Goal: Task Accomplishment & Management: Use online tool/utility

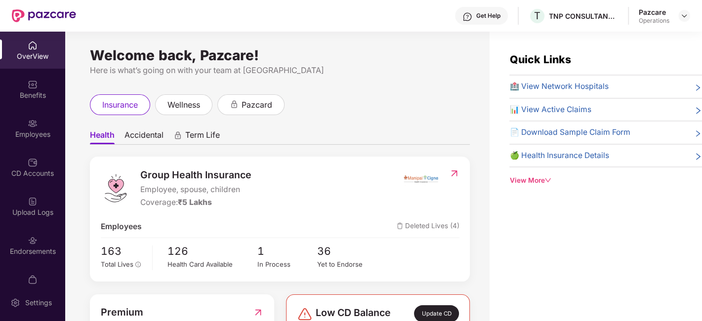
scroll to position [59, 0]
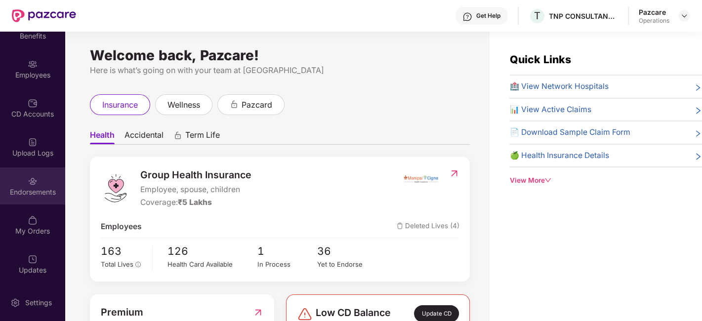
click at [25, 200] on div "Endorsements" at bounding box center [32, 185] width 65 height 37
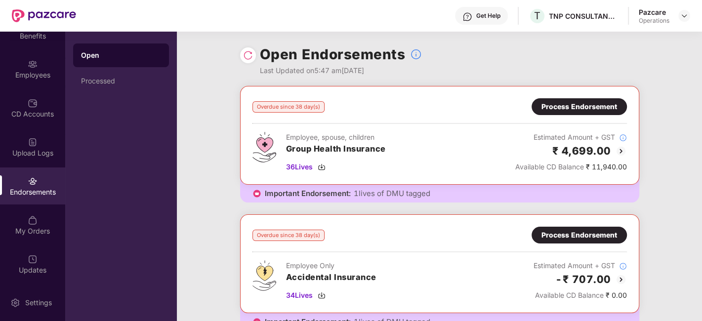
click at [581, 102] on div "Process Endorsement" at bounding box center [579, 106] width 76 height 11
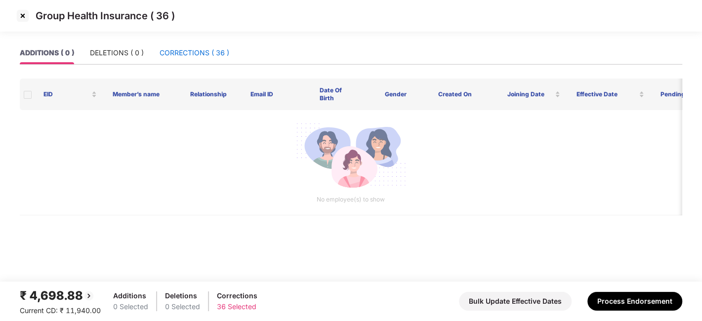
click at [193, 49] on div "CORRECTIONS ( 36 )" at bounding box center [195, 52] width 70 height 11
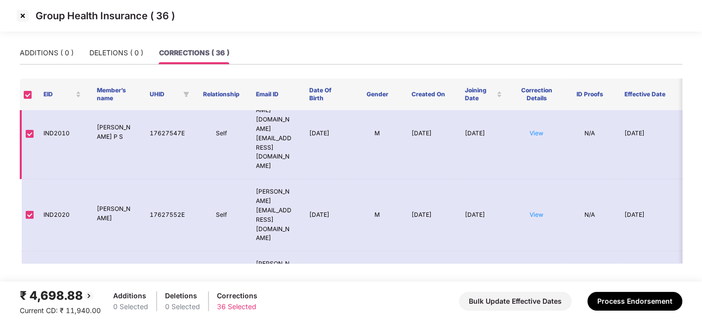
scroll to position [0, 0]
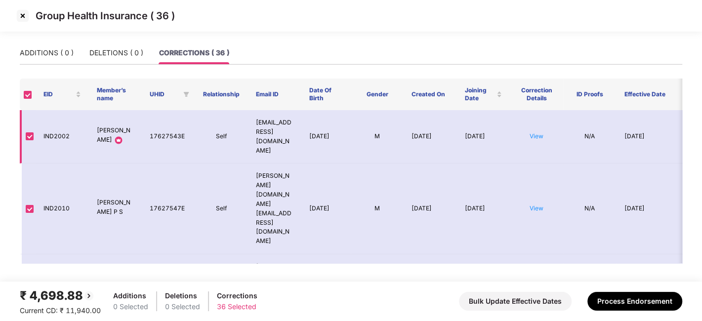
click at [56, 132] on td "IND2002" at bounding box center [62, 136] width 53 height 53
copy td "IND2002"
click at [56, 132] on td "IND2002" at bounding box center [62, 136] width 53 height 53
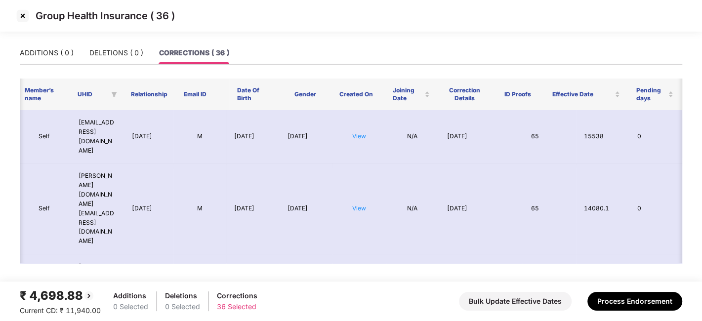
scroll to position [0, 178]
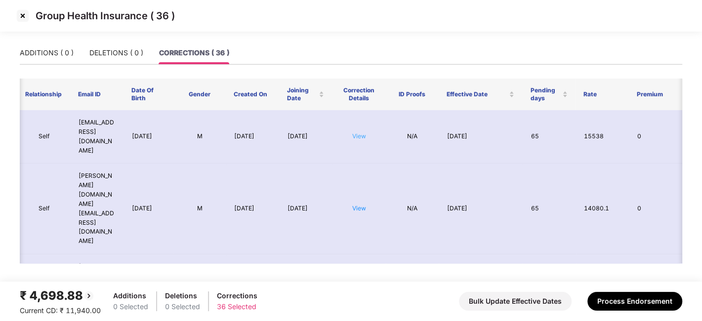
click at [360, 135] on link "View" at bounding box center [359, 135] width 14 height 7
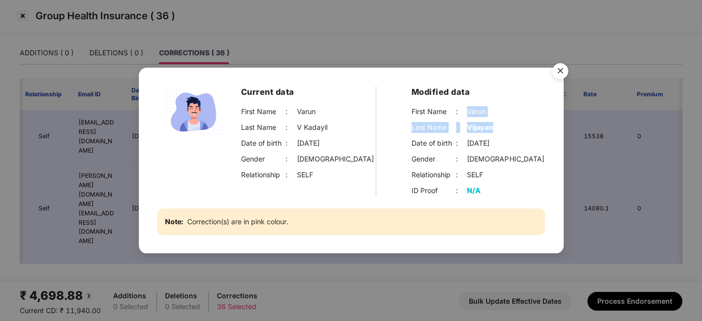
drag, startPoint x: 467, startPoint y: 112, endPoint x: 491, endPoint y: 126, distance: 28.1
click at [491, 126] on div "First Name : [PERSON_NAME] Last Name : [PERSON_NAME] Date of birth : [DEMOGRAPH…" at bounding box center [478, 143] width 134 height 74
click at [494, 120] on div "First Name : [PERSON_NAME] Last Name : [PERSON_NAME] Date of birth : [DEMOGRAPH…" at bounding box center [478, 143] width 134 height 74
drag, startPoint x: 466, startPoint y: 109, endPoint x: 485, endPoint y: 111, distance: 18.9
click at [485, 111] on div "Varun" at bounding box center [476, 111] width 19 height 11
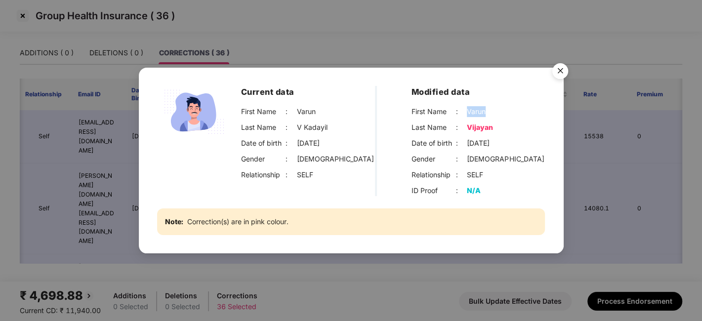
copy div "Varun"
drag, startPoint x: 465, startPoint y: 125, endPoint x: 492, endPoint y: 126, distance: 27.2
click at [492, 126] on div "Last Name : [PERSON_NAME]" at bounding box center [478, 127] width 134 height 11
copy div "Vijayan"
click at [565, 72] on img "Close" at bounding box center [560, 73] width 28 height 28
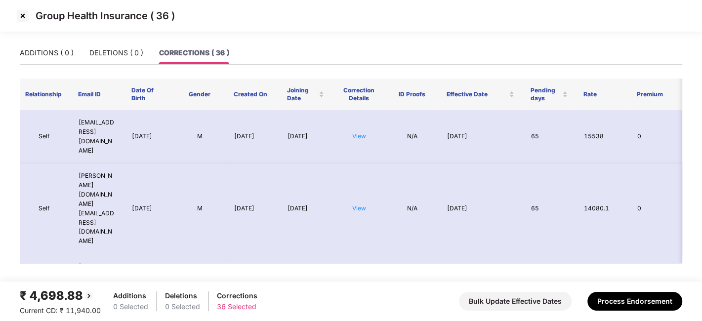
scroll to position [0, 0]
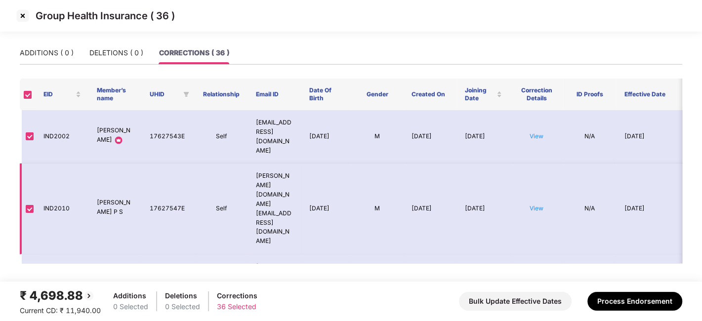
click at [60, 175] on td "IND2010" at bounding box center [62, 209] width 53 height 91
copy td "IND2010"
click at [60, 175] on td "IND2010" at bounding box center [62, 209] width 53 height 91
copy td "IND2010"
click at [540, 205] on link "View" at bounding box center [537, 208] width 14 height 7
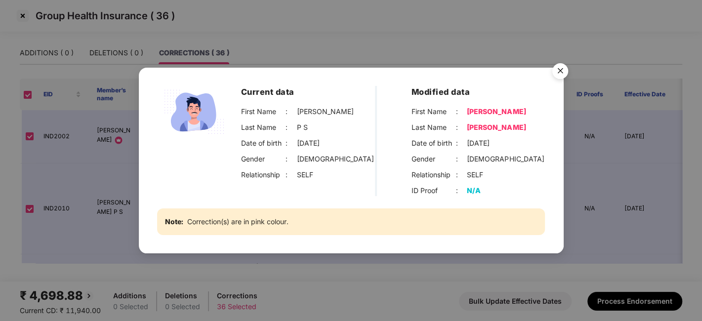
click at [561, 69] on img "Close" at bounding box center [560, 73] width 28 height 28
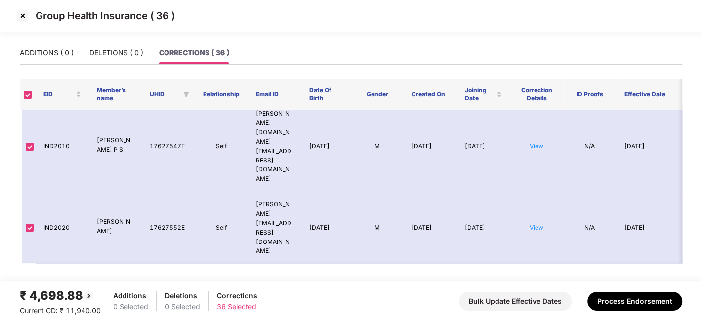
scroll to position [63, 0]
click at [59, 191] on td "IND2020" at bounding box center [62, 227] width 53 height 72
copy td "IND2020"
click at [540, 223] on link "View" at bounding box center [537, 226] width 14 height 7
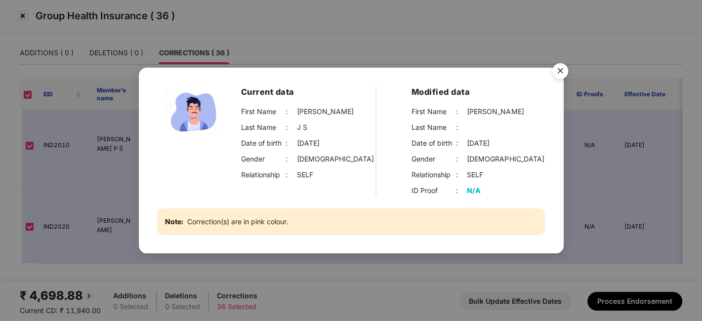
click at [557, 68] on img "Close" at bounding box center [560, 73] width 28 height 28
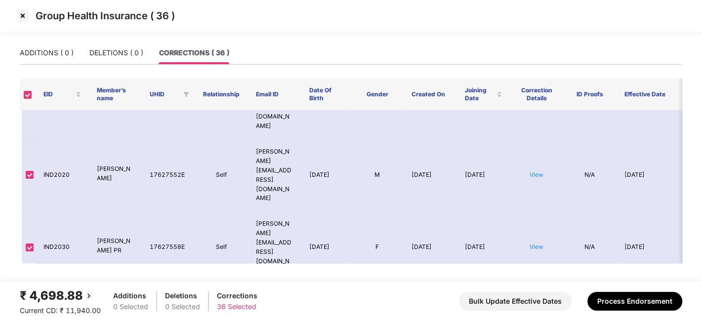
scroll to position [116, 0]
click at [59, 211] on td "IND2030" at bounding box center [62, 247] width 53 height 72
copy td "IND2030"
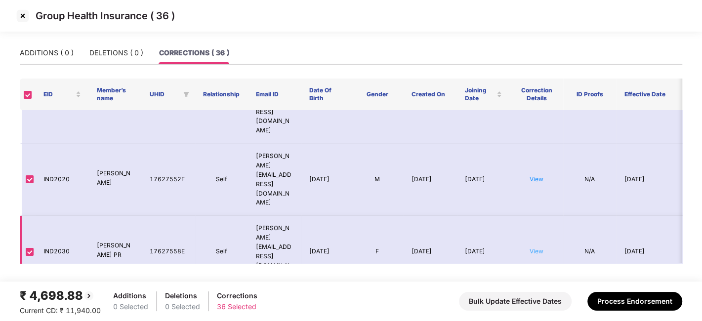
click at [536, 247] on link "View" at bounding box center [537, 250] width 14 height 7
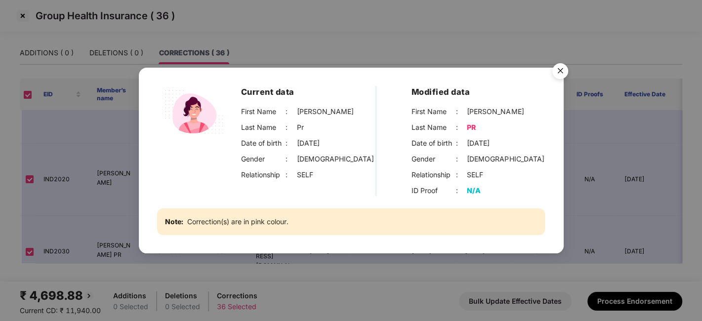
click at [556, 73] on img "Close" at bounding box center [560, 73] width 28 height 28
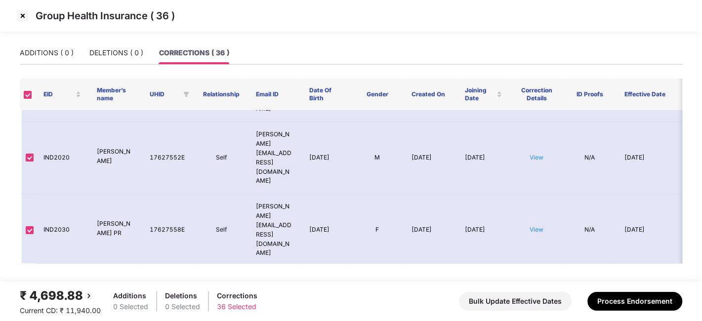
scroll to position [141, 0]
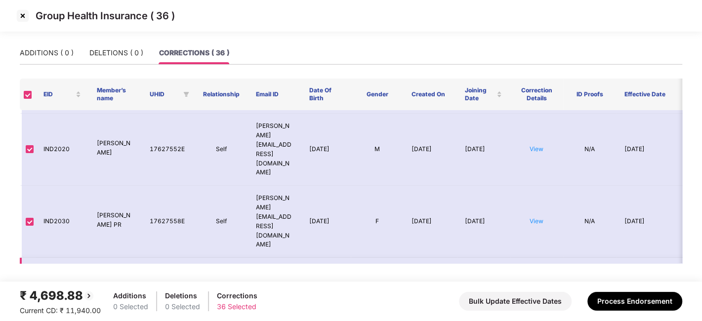
click at [532, 289] on link "View" at bounding box center [537, 292] width 14 height 7
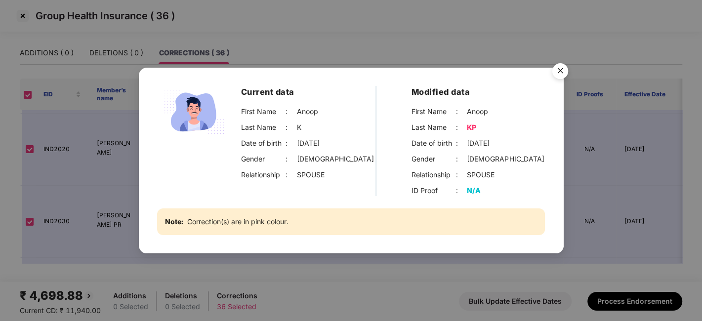
click at [96, 162] on div "Current data First Name : [PERSON_NAME] Last Name : K Date of birth : [DEMOGRAP…" at bounding box center [351, 160] width 702 height 321
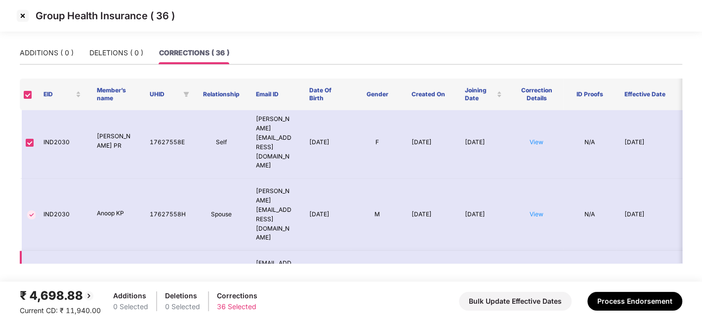
scroll to position [220, 0]
click at [62, 250] on td "IND2036" at bounding box center [62, 276] width 53 height 53
copy td "IND2036"
click at [62, 250] on td "IND2036" at bounding box center [62, 276] width 53 height 53
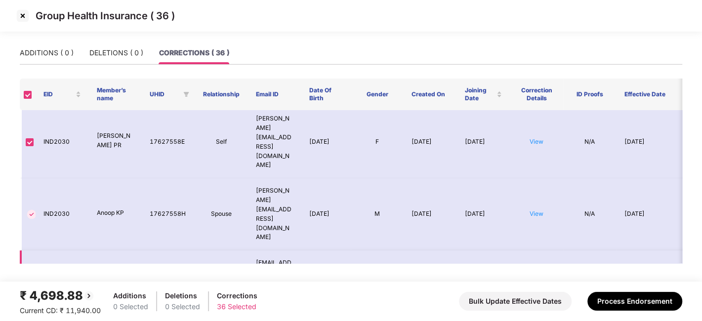
click at [537, 273] on link "View" at bounding box center [537, 276] width 14 height 7
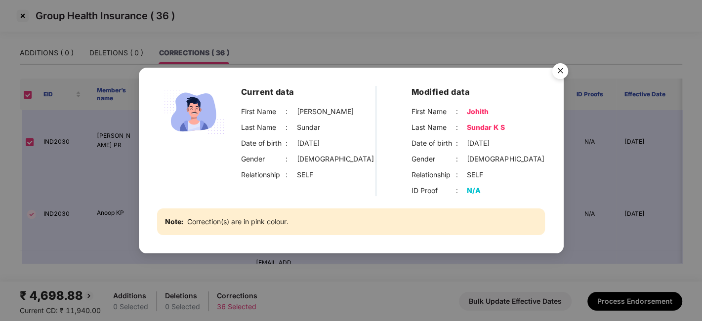
click at [561, 68] on img "Close" at bounding box center [560, 73] width 28 height 28
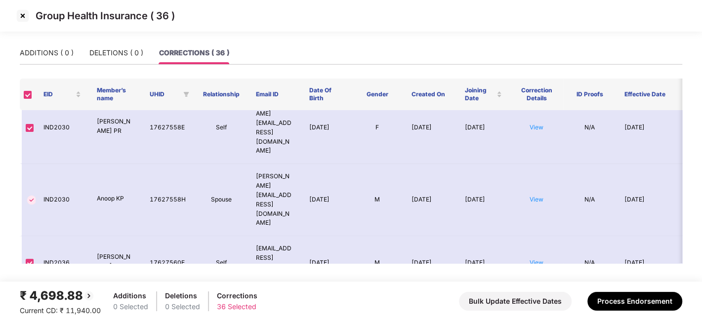
scroll to position [260, 0]
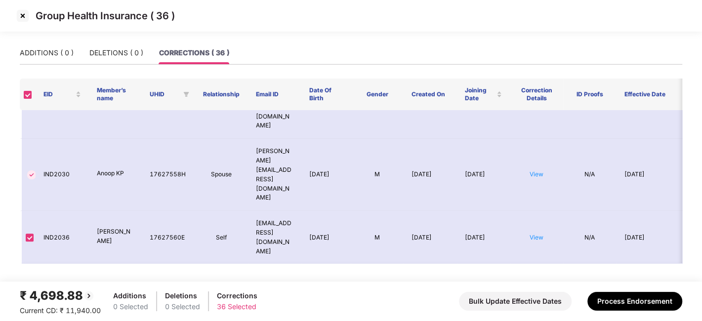
click at [56, 265] on td "IND2054" at bounding box center [62, 310] width 53 height 91
copy td "IND2054"
click at [56, 265] on td "IND2054" at bounding box center [62, 310] width 53 height 91
click at [533, 306] on link "View" at bounding box center [537, 309] width 14 height 7
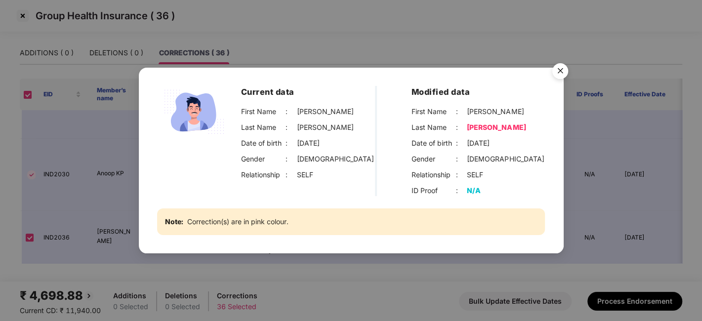
click at [89, 71] on div "Current data First Name : [PERSON_NAME] Last Name : [PERSON_NAME] Date of birth…" at bounding box center [351, 160] width 702 height 321
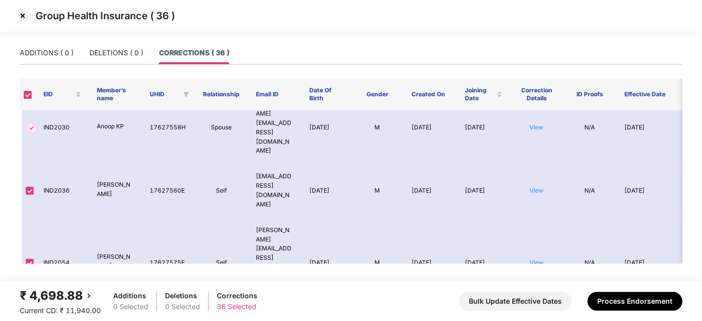
scroll to position [307, 0]
copy td "IND2057"
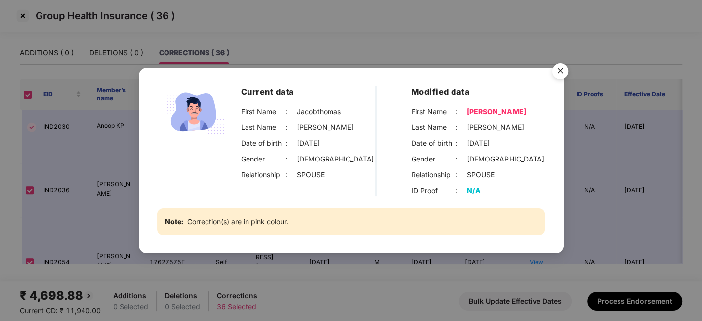
click at [557, 73] on img "Close" at bounding box center [560, 73] width 28 height 28
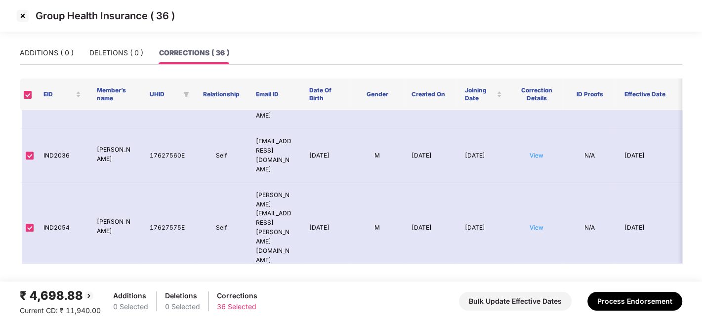
scroll to position [346, 0]
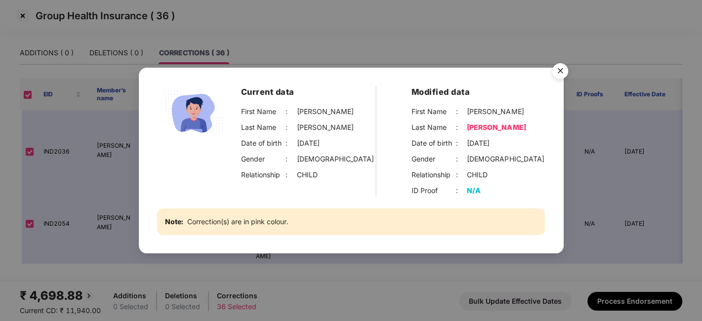
click at [556, 68] on img "Close" at bounding box center [560, 73] width 28 height 28
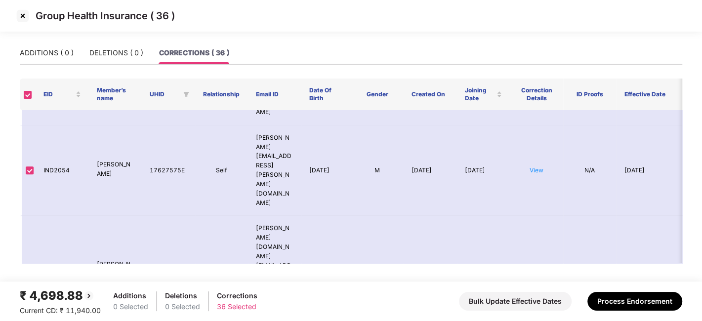
scroll to position [410, 0]
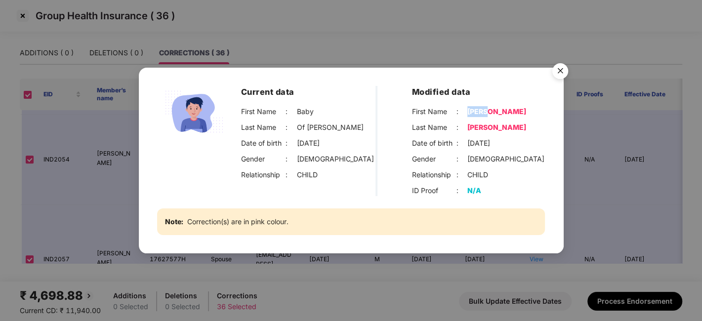
drag, startPoint x: 469, startPoint y: 113, endPoint x: 486, endPoint y: 110, distance: 17.0
click at [486, 110] on div "First Name : [PERSON_NAME]" at bounding box center [478, 111] width 133 height 11
drag, startPoint x: 464, startPoint y: 126, endPoint x: 511, endPoint y: 129, distance: 46.5
click at [511, 129] on div "Last Name : [PERSON_NAME]" at bounding box center [478, 127] width 133 height 11
click at [109, 118] on div "Current data First Name : Baby Last Name : Of [PERSON_NAME] Date of birth : [DE…" at bounding box center [351, 160] width 702 height 321
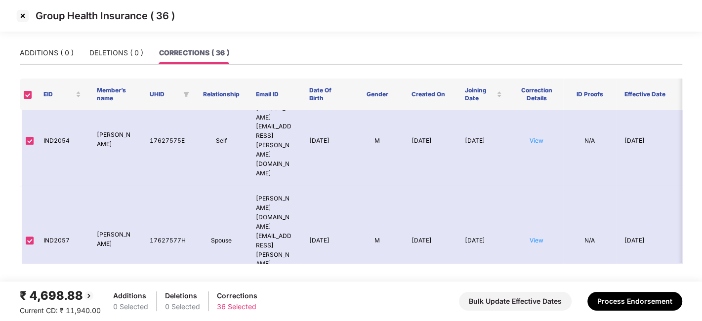
scroll to position [430, 0]
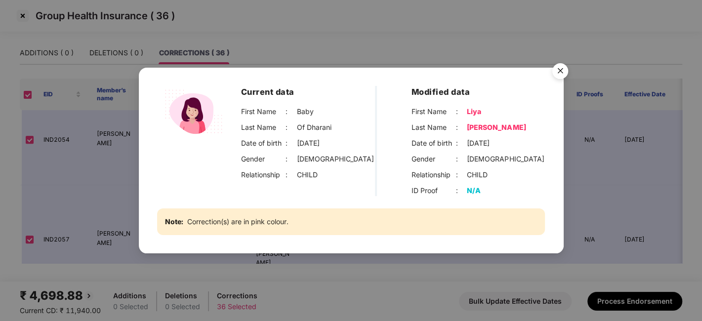
click at [564, 66] on img "Close" at bounding box center [560, 73] width 28 height 28
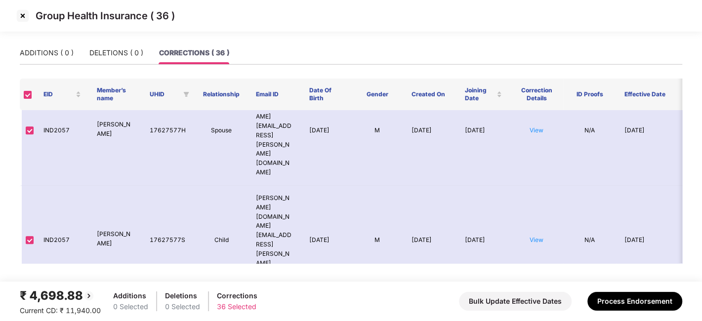
scroll to position [540, 0]
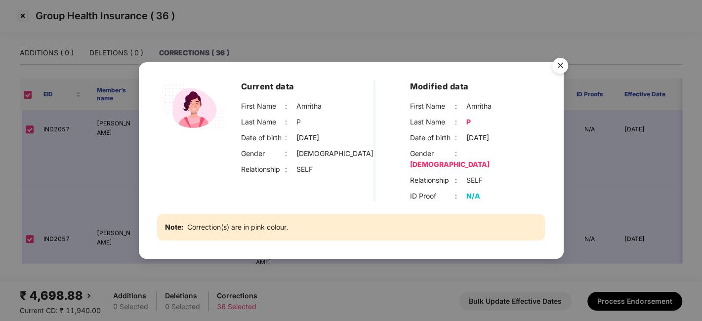
click at [559, 76] on img "Close" at bounding box center [560, 67] width 28 height 28
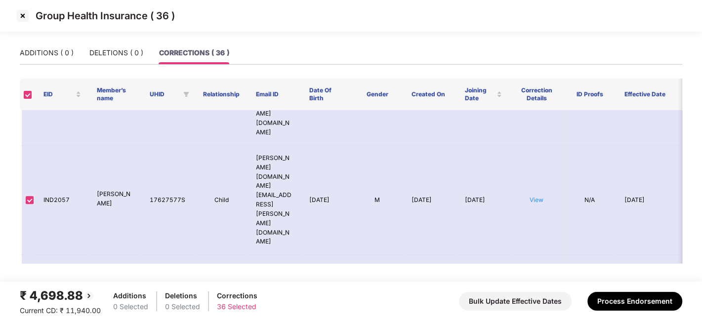
scroll to position [579, 0]
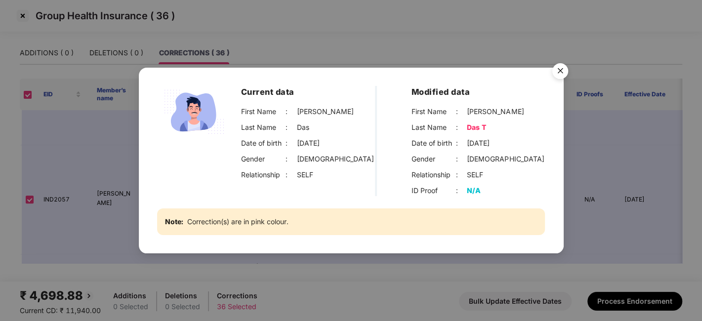
click at [556, 71] on img "Close" at bounding box center [560, 73] width 28 height 28
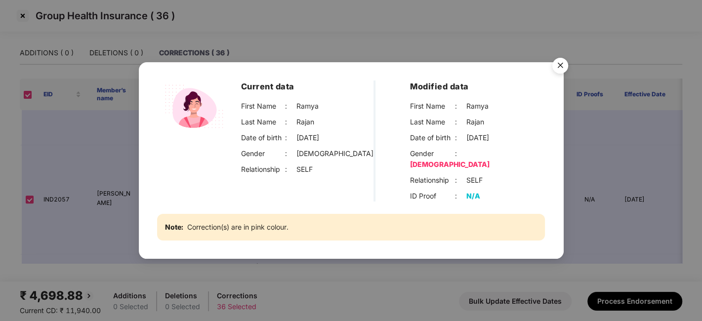
click at [560, 73] on img "Close" at bounding box center [560, 67] width 28 height 28
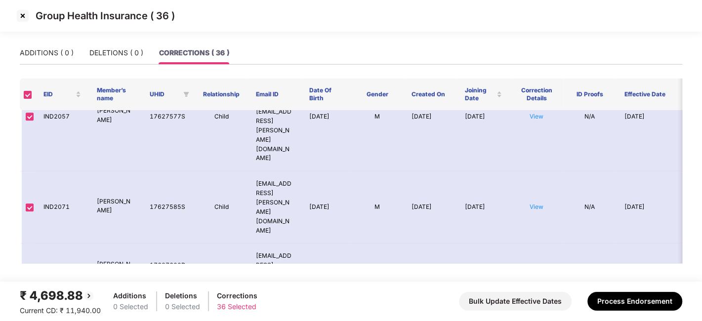
scroll to position [666, 0]
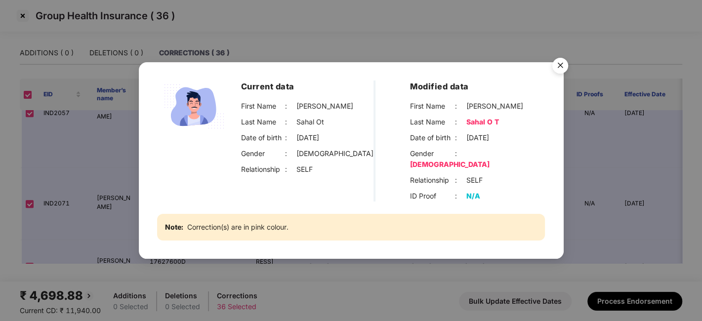
click at [559, 71] on img "Close" at bounding box center [560, 67] width 28 height 28
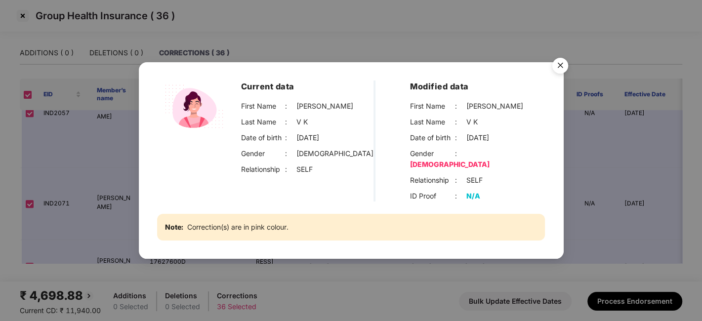
click at [86, 178] on div "Current data First Name : [PERSON_NAME] Last Name : [PERSON_NAME] Date of birth…" at bounding box center [351, 160] width 702 height 321
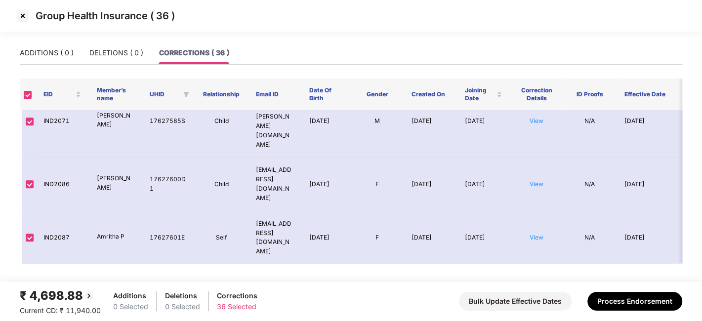
scroll to position [749, 0]
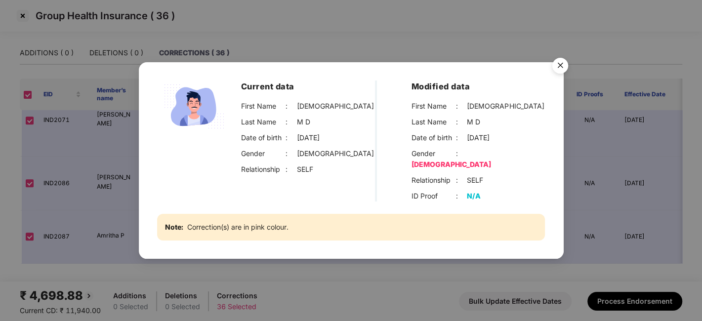
click at [120, 163] on div "Current data First Name : [PERSON_NAME] Last Name : M D Date of birth : [DEMOGR…" at bounding box center [351, 160] width 702 height 321
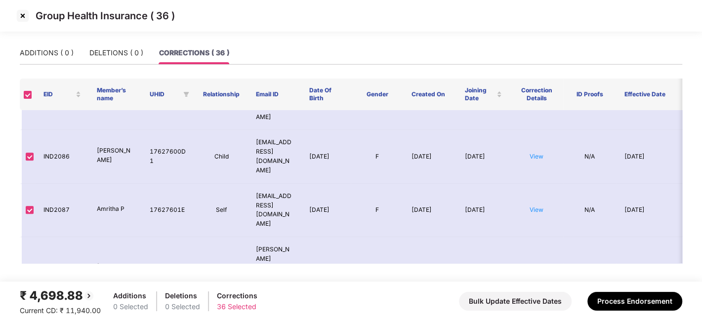
scroll to position [778, 0]
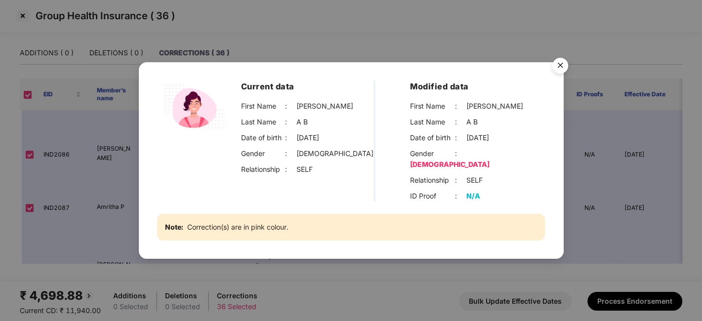
click at [92, 160] on div "Current data First Name : [PERSON_NAME] Last Name : A B Date of birth : [DEMOGR…" at bounding box center [351, 160] width 702 height 321
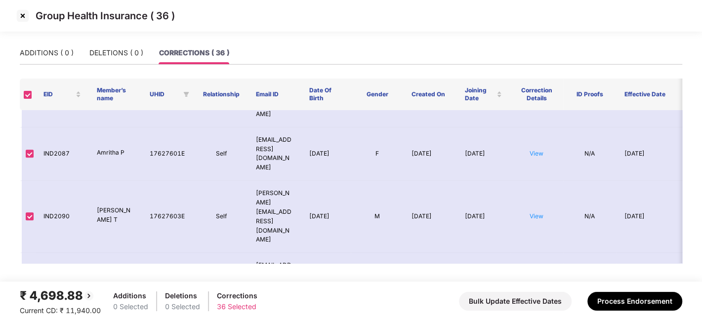
scroll to position [838, 0]
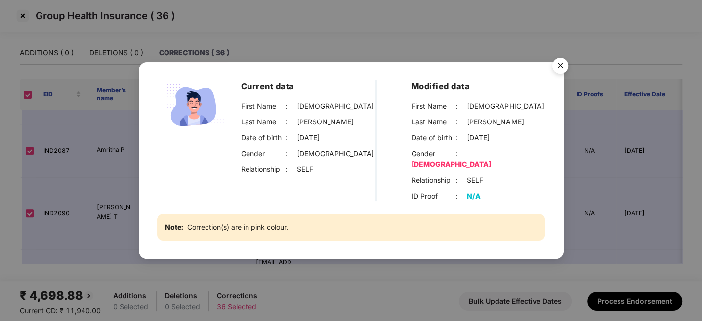
click at [562, 68] on img "Close" at bounding box center [560, 67] width 28 height 28
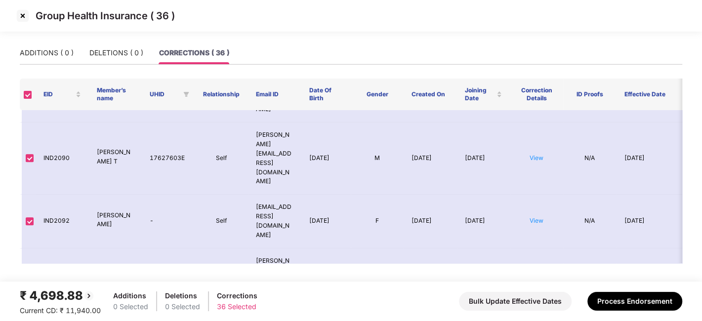
scroll to position [892, 0]
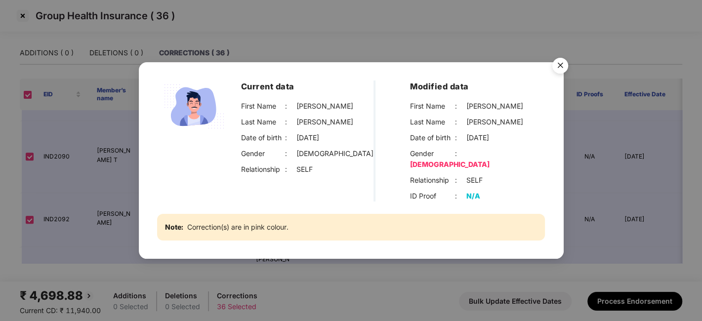
click at [559, 68] on img "Close" at bounding box center [560, 67] width 28 height 28
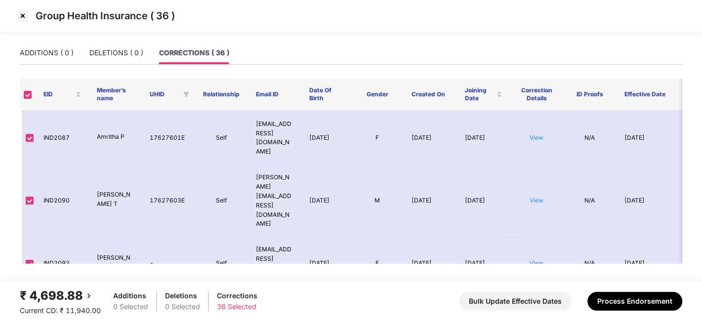
scroll to position [847, 0]
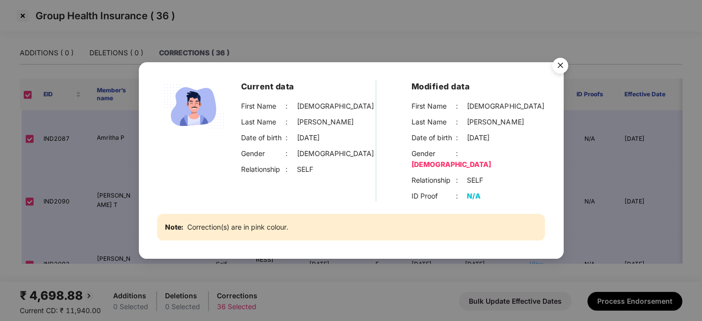
click at [565, 71] on img "Close" at bounding box center [560, 67] width 28 height 28
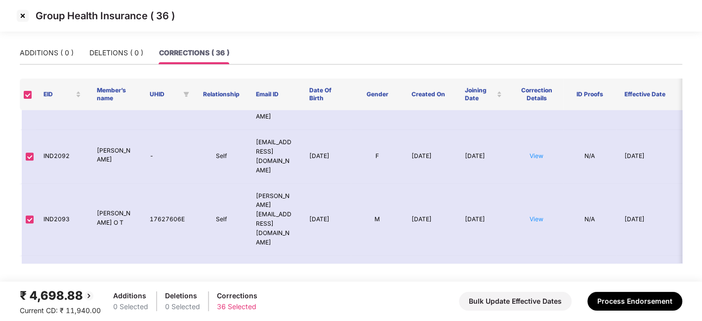
scroll to position [957, 0]
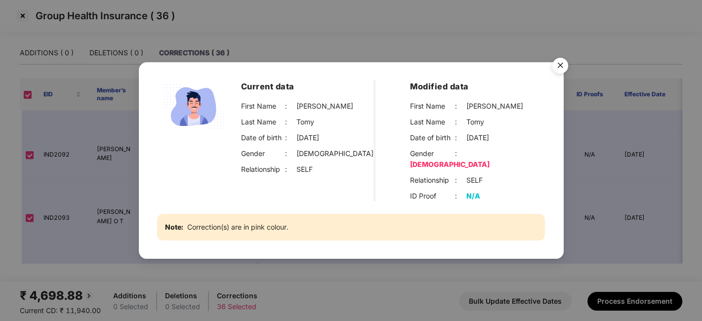
click at [116, 161] on div "Current data First Name : [PERSON_NAME] Last Name : [PERSON_NAME] Date of birth…" at bounding box center [351, 160] width 702 height 321
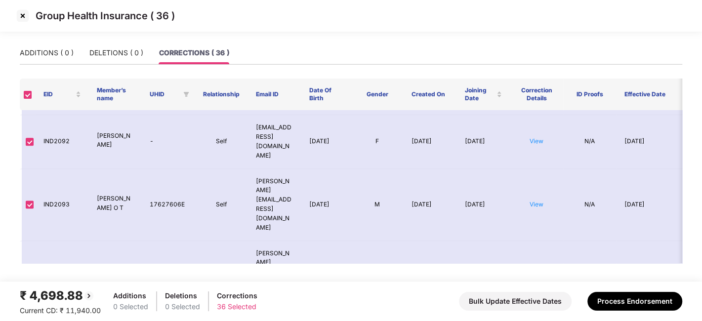
scroll to position [971, 0]
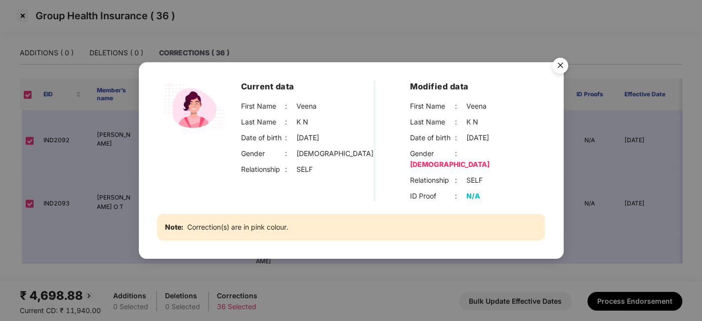
click at [134, 142] on div "Current data First Name : [PERSON_NAME] Last Name : K N Date of birth : [DEMOGR…" at bounding box center [351, 160] width 702 height 321
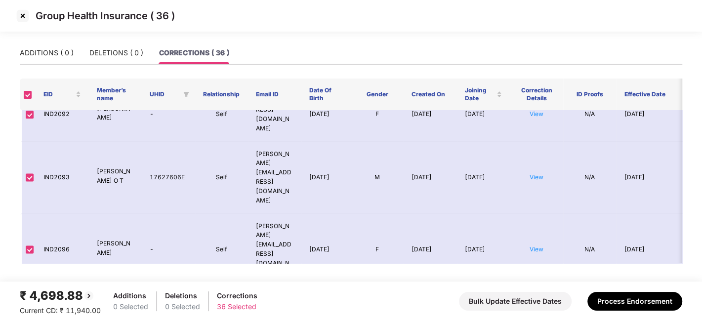
scroll to position [999, 0]
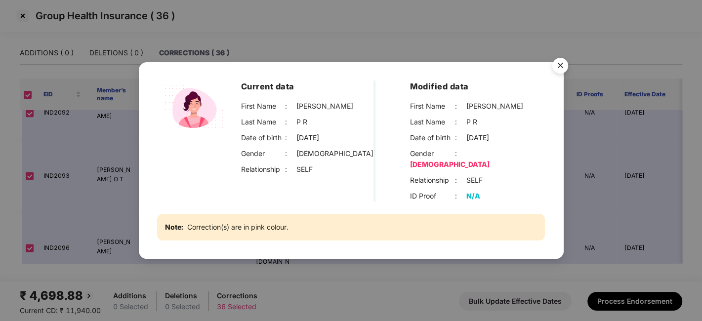
click at [94, 165] on div "Current data First Name : [PERSON_NAME] Last Name : P R Date of birth : [DEMOGR…" at bounding box center [351, 160] width 702 height 321
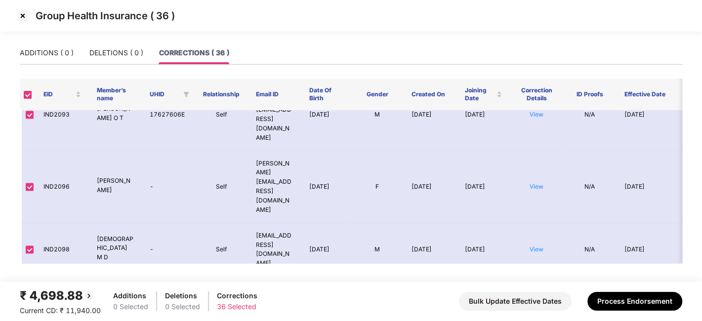
scroll to position [1069, 0]
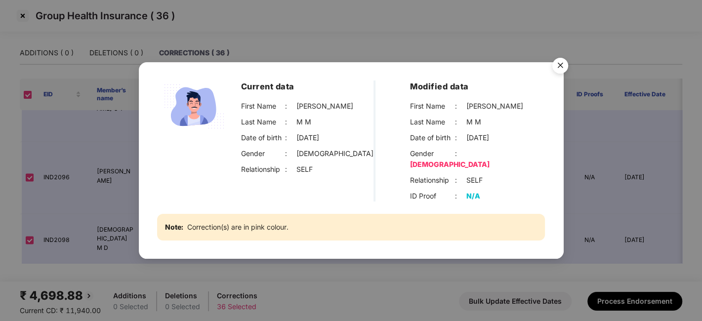
click at [564, 68] on img "Close" at bounding box center [560, 67] width 28 height 28
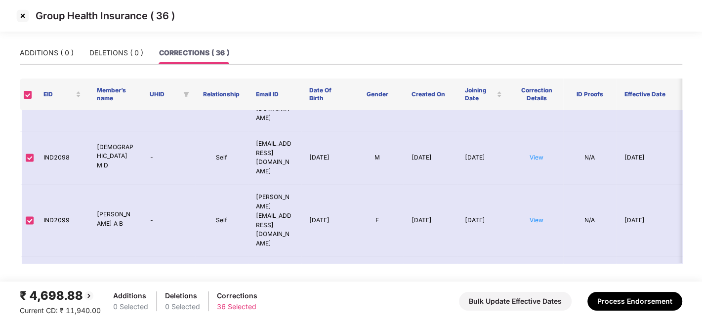
scroll to position [1110, 0]
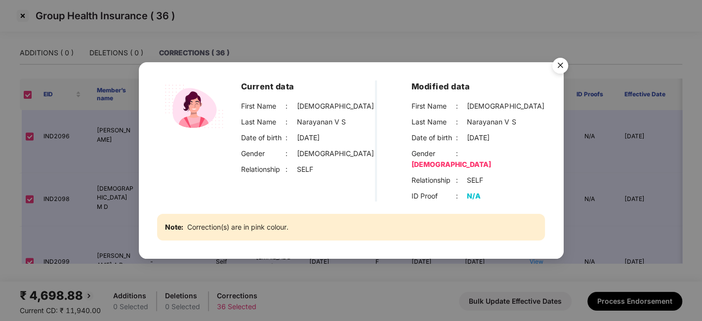
click at [557, 73] on img "Close" at bounding box center [560, 67] width 28 height 28
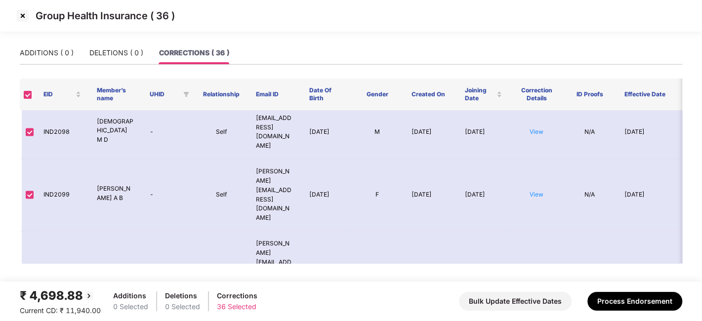
scroll to position [1178, 0]
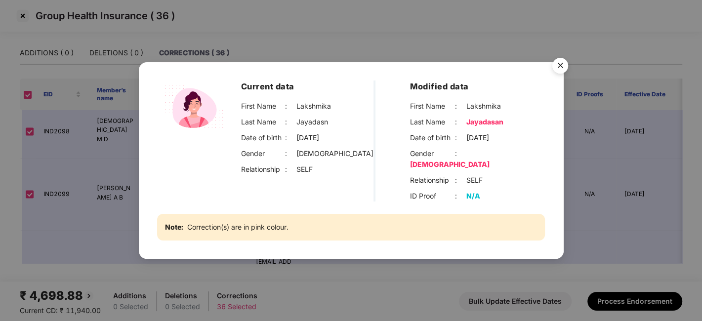
click at [119, 153] on div "Current data First Name : [PERSON_NAME] Last Name : [PERSON_NAME] Date of birth…" at bounding box center [351, 160] width 702 height 321
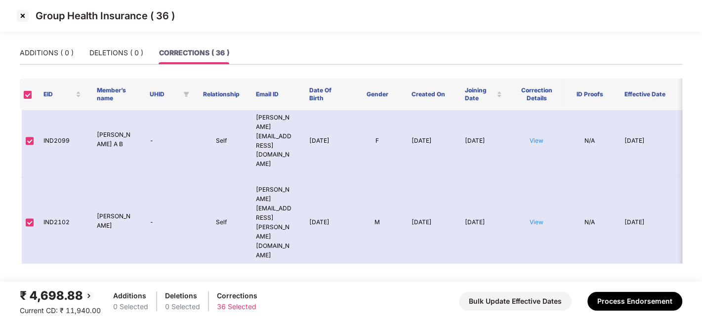
scroll to position [1233, 0]
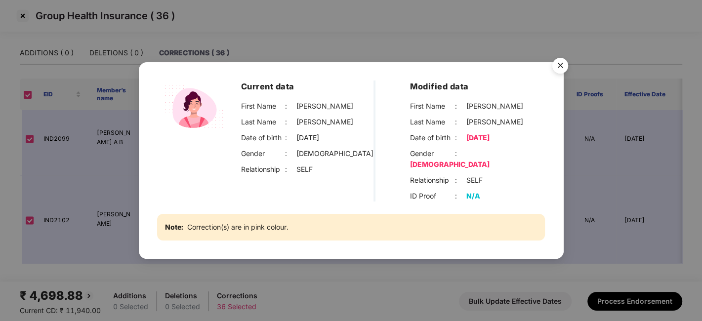
click at [97, 131] on div "Current data First Name : [PERSON_NAME] Last Name : [PERSON_NAME] Date of birth…" at bounding box center [351, 160] width 702 height 321
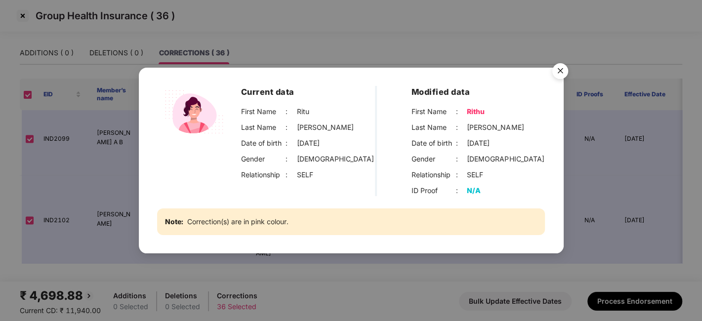
click at [127, 162] on div "Current data First Name : [PERSON_NAME] Last Name : [PERSON_NAME] Date of birth…" at bounding box center [351, 160] width 702 height 321
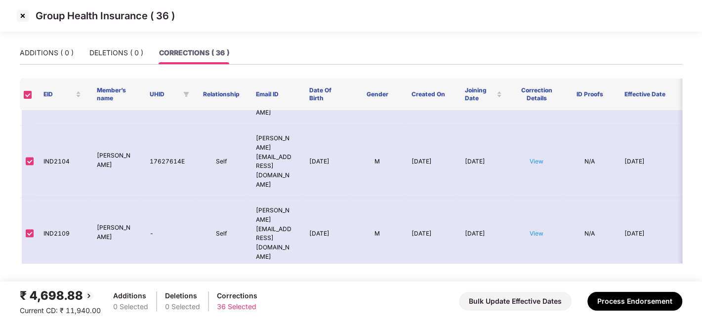
scroll to position [1375, 0]
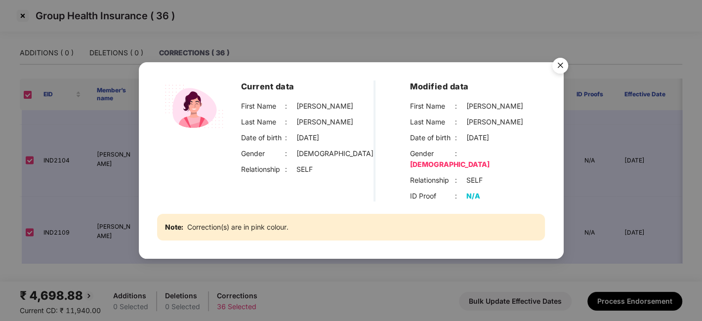
click at [560, 68] on img "Close" at bounding box center [560, 67] width 28 height 28
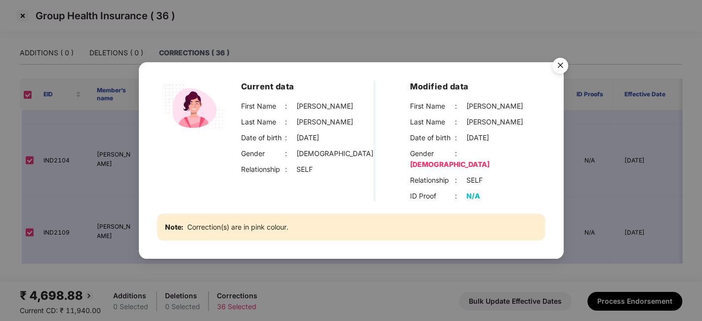
click at [123, 159] on div "Current data First Name : [PERSON_NAME] Last Name : [PERSON_NAME] Date of birth…" at bounding box center [351, 160] width 702 height 321
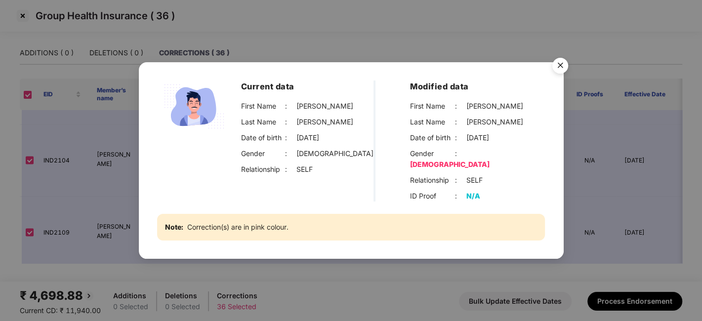
click at [557, 74] on img "Close" at bounding box center [560, 67] width 28 height 28
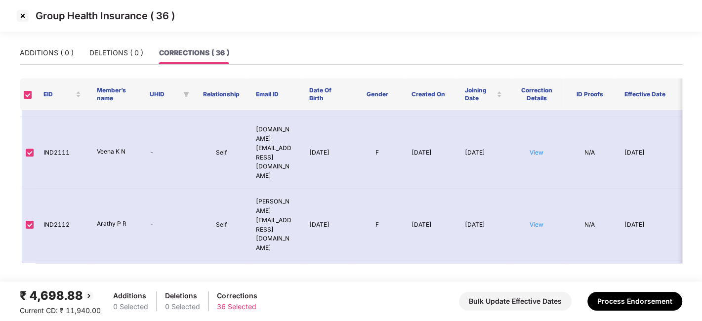
scroll to position [1527, 0]
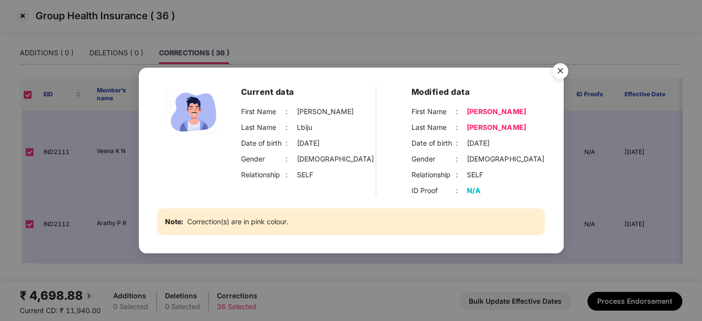
click at [120, 159] on div "Current data First Name : [PERSON_NAME] Last Name : [PERSON_NAME] Date of birth…" at bounding box center [351, 160] width 702 height 321
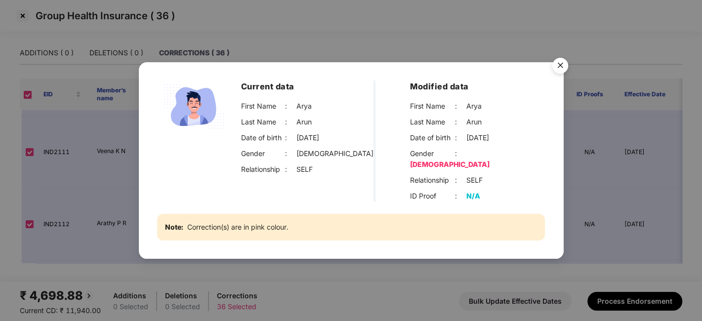
click at [118, 175] on div "Current data First Name : [PERSON_NAME] Last Name : [PERSON_NAME] of birth : [D…" at bounding box center [351, 160] width 702 height 321
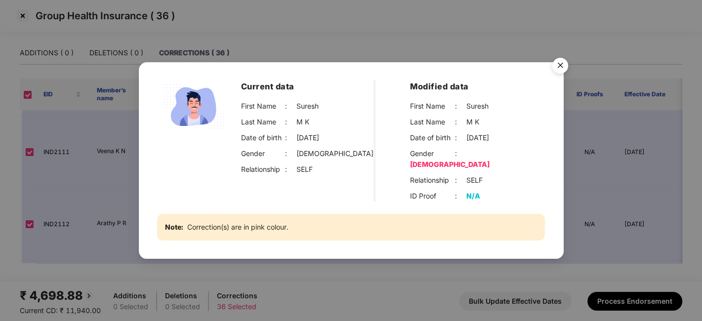
click at [129, 167] on div "Current data First Name : [PERSON_NAME] Last Name : [PERSON_NAME] Date of birth…" at bounding box center [351, 160] width 702 height 321
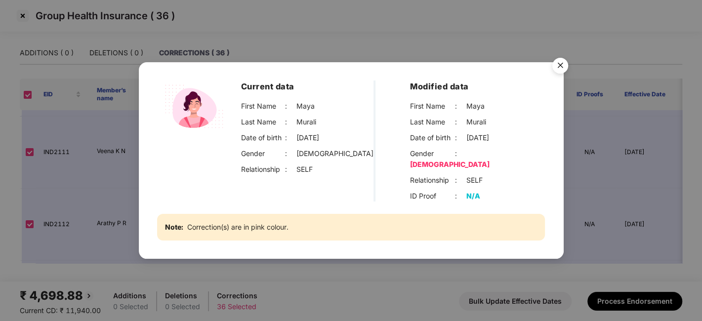
click at [111, 164] on div "Current data First Name : [PERSON_NAME] Last Name : [PERSON_NAME] Date of birth…" at bounding box center [351, 160] width 702 height 321
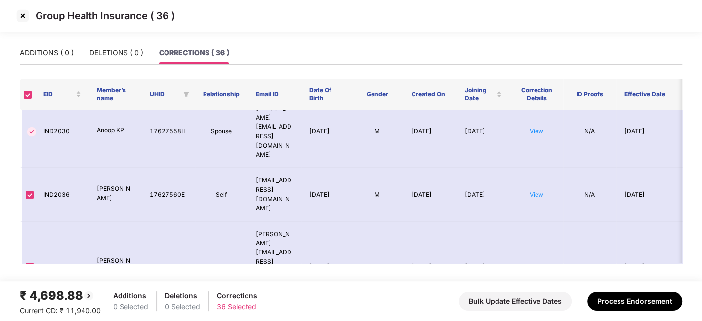
scroll to position [305, 0]
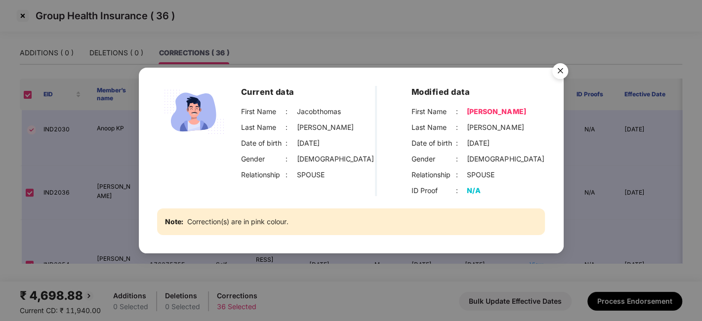
click at [550, 68] on img "Close" at bounding box center [560, 73] width 28 height 28
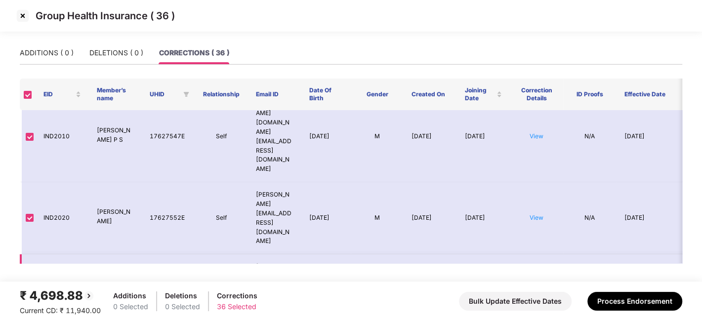
scroll to position [82, 0]
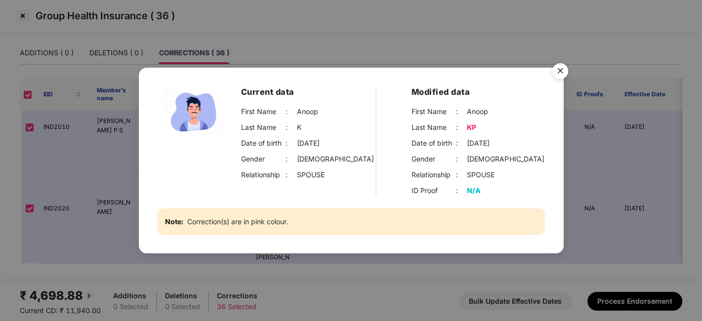
click at [564, 67] on img "Close" at bounding box center [560, 73] width 28 height 28
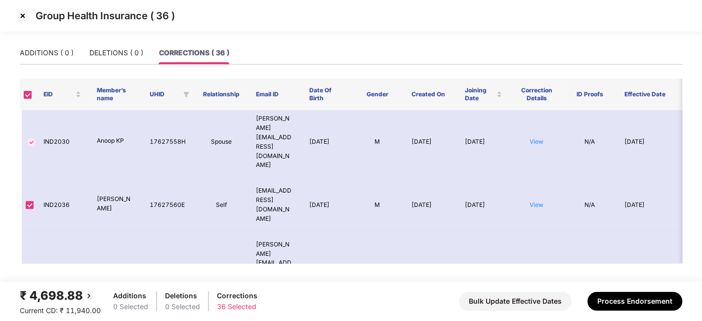
scroll to position [296, 0]
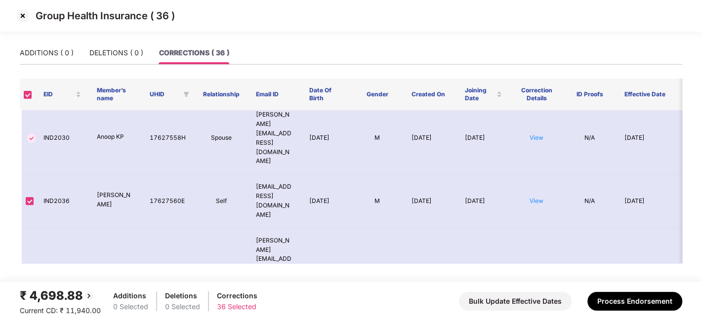
click at [22, 19] on img at bounding box center [23, 16] width 16 height 16
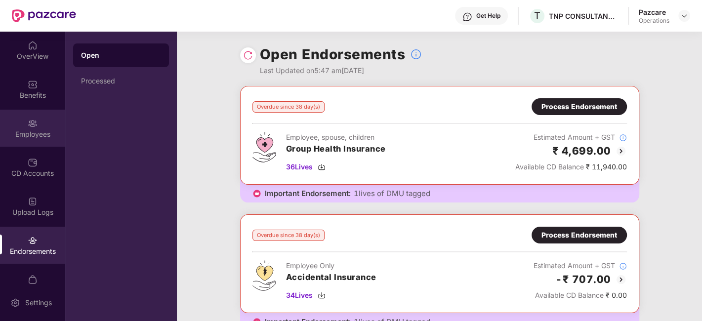
click at [17, 133] on div "Employees" at bounding box center [32, 134] width 65 height 10
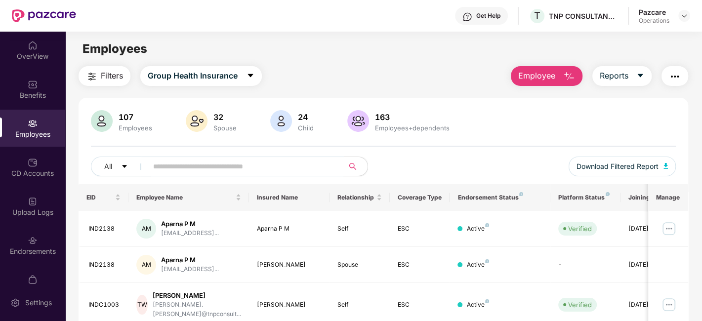
click at [232, 173] on input "text" at bounding box center [241, 166] width 177 height 15
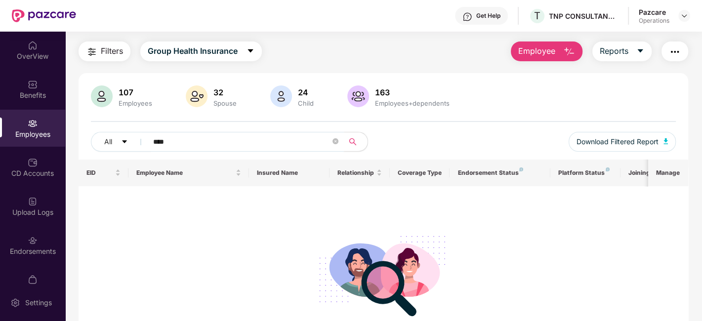
scroll to position [25, 0]
type input "*"
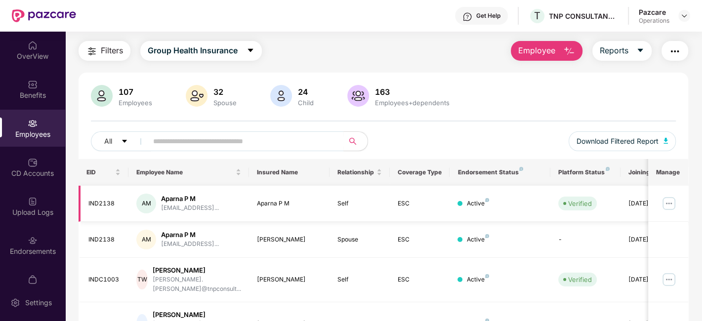
click at [98, 203] on div "IND2138" at bounding box center [104, 203] width 33 height 9
click at [187, 142] on div "Click to sort ascending" at bounding box center [188, 149] width 82 height 17
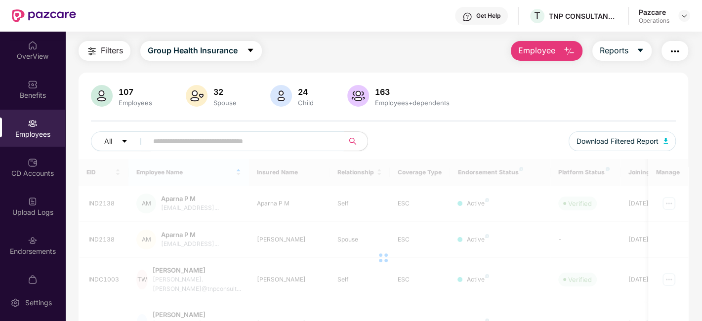
click at [257, 138] on input "text" at bounding box center [241, 141] width 177 height 15
paste input "*******"
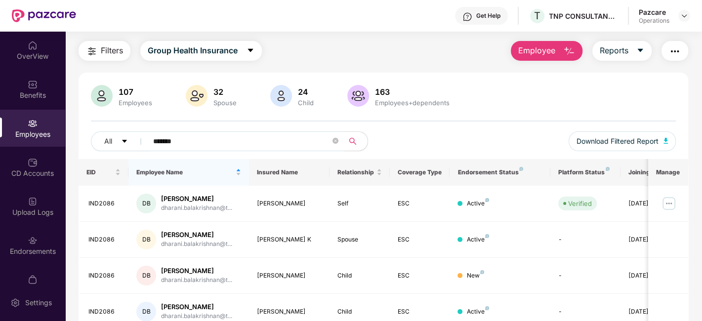
scroll to position [68, 0]
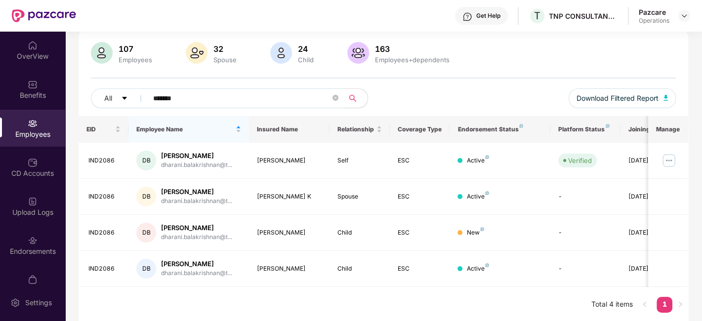
type input "*******"
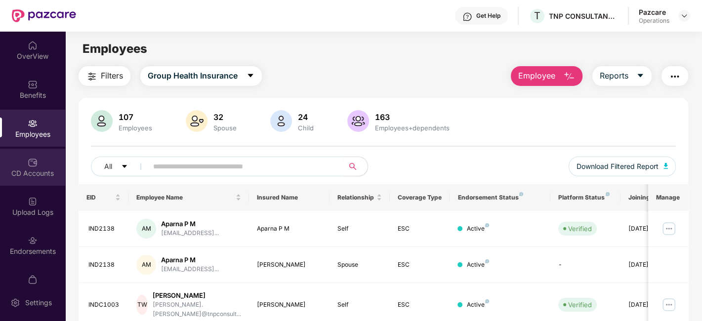
scroll to position [59, 0]
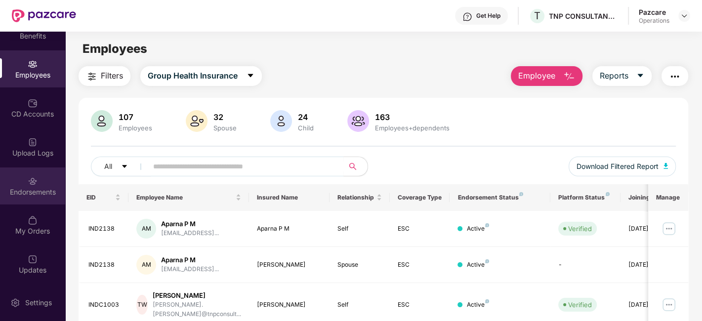
click at [20, 195] on div "Endorsements" at bounding box center [32, 192] width 65 height 10
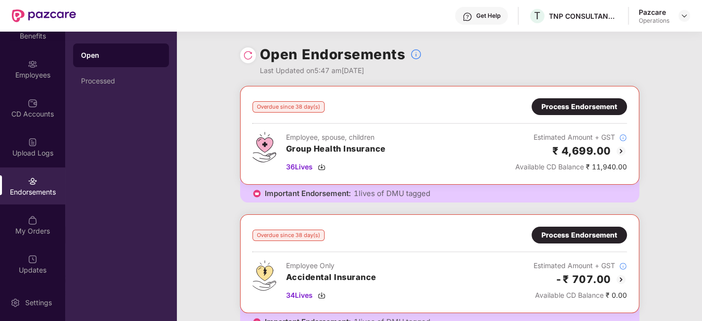
click at [565, 107] on div "Process Endorsement" at bounding box center [579, 106] width 76 height 11
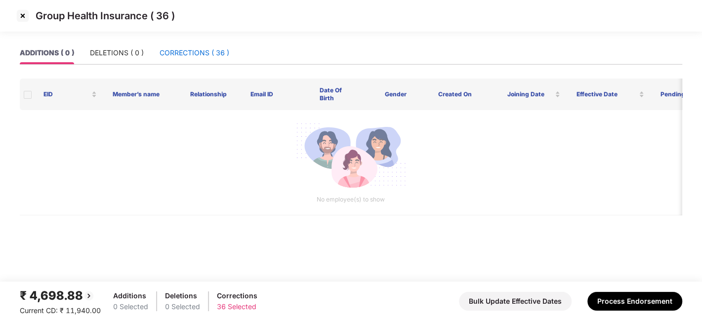
click at [187, 55] on div "CORRECTIONS ( 36 )" at bounding box center [195, 52] width 70 height 11
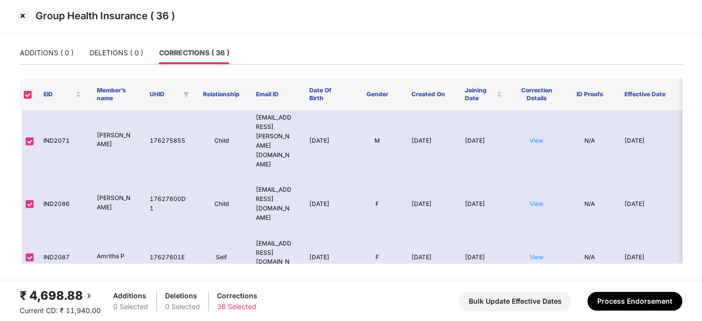
scroll to position [745, 0]
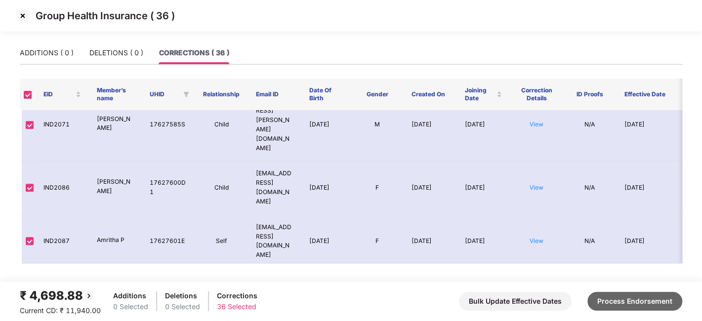
click at [618, 302] on button "Process Endorsement" at bounding box center [634, 301] width 95 height 19
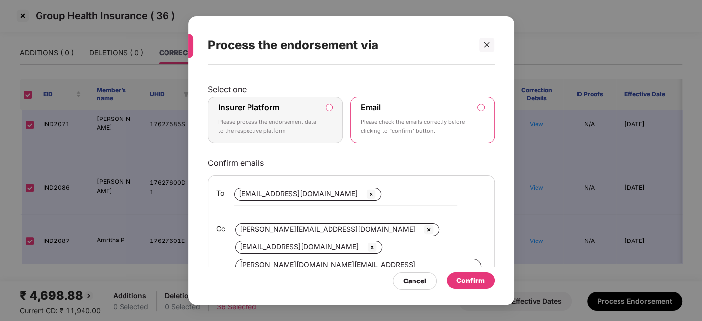
click at [315, 123] on p "Please process the endorsement data to the respective platform" at bounding box center [268, 126] width 101 height 17
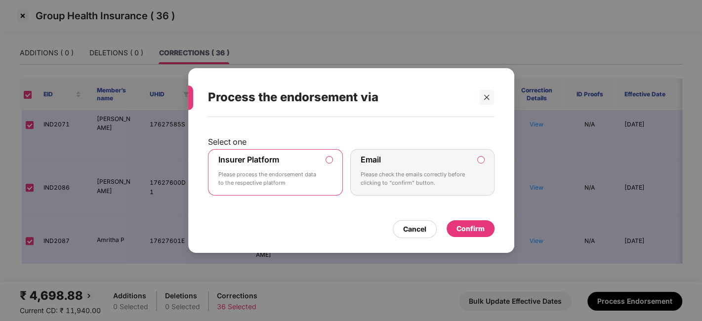
click at [455, 222] on div "Confirm" at bounding box center [471, 228] width 48 height 17
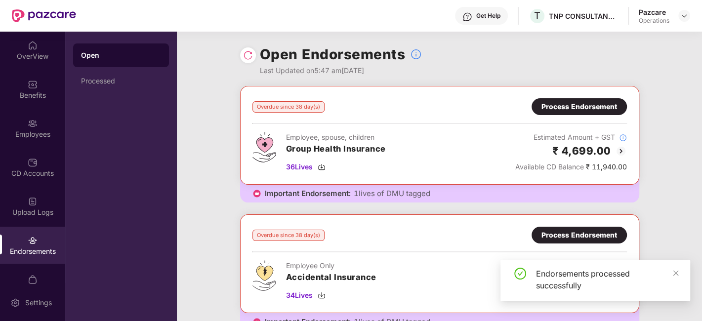
click at [244, 54] on img at bounding box center [248, 55] width 10 height 10
